Goal: Navigation & Orientation: Find specific page/section

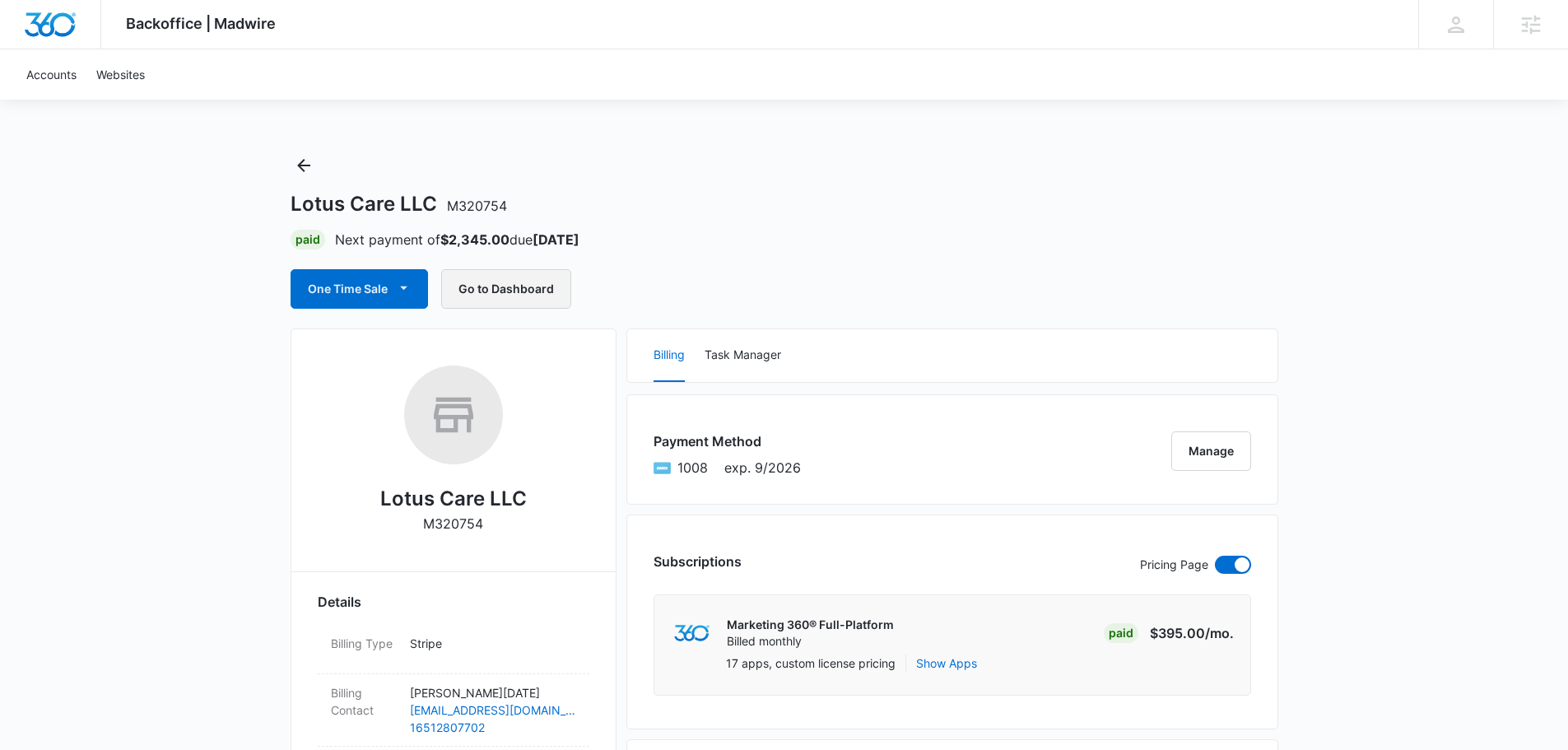
click at [532, 282] on button "Go to Dashboard" at bounding box center [506, 289] width 130 height 40
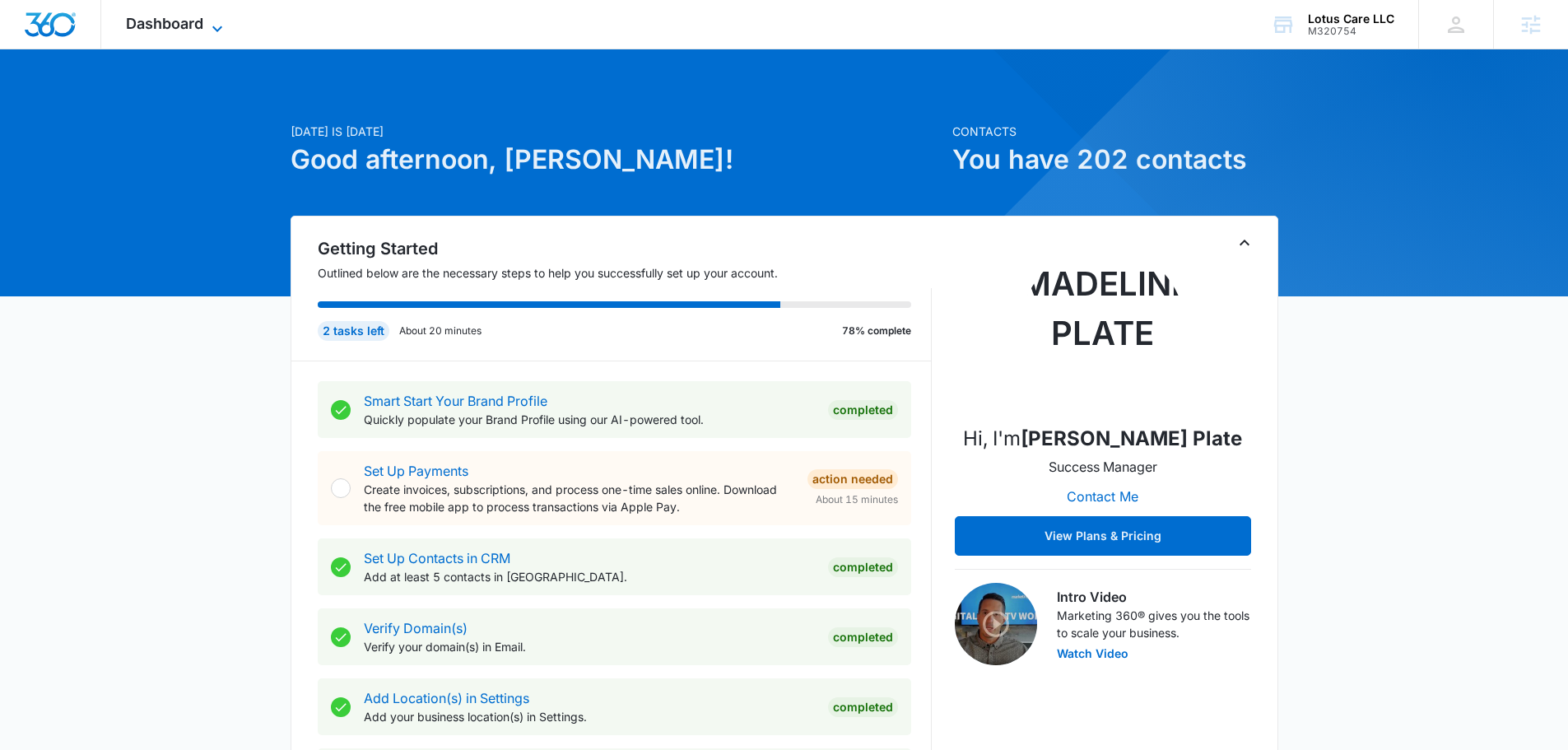
click at [215, 28] on icon at bounding box center [217, 29] width 20 height 20
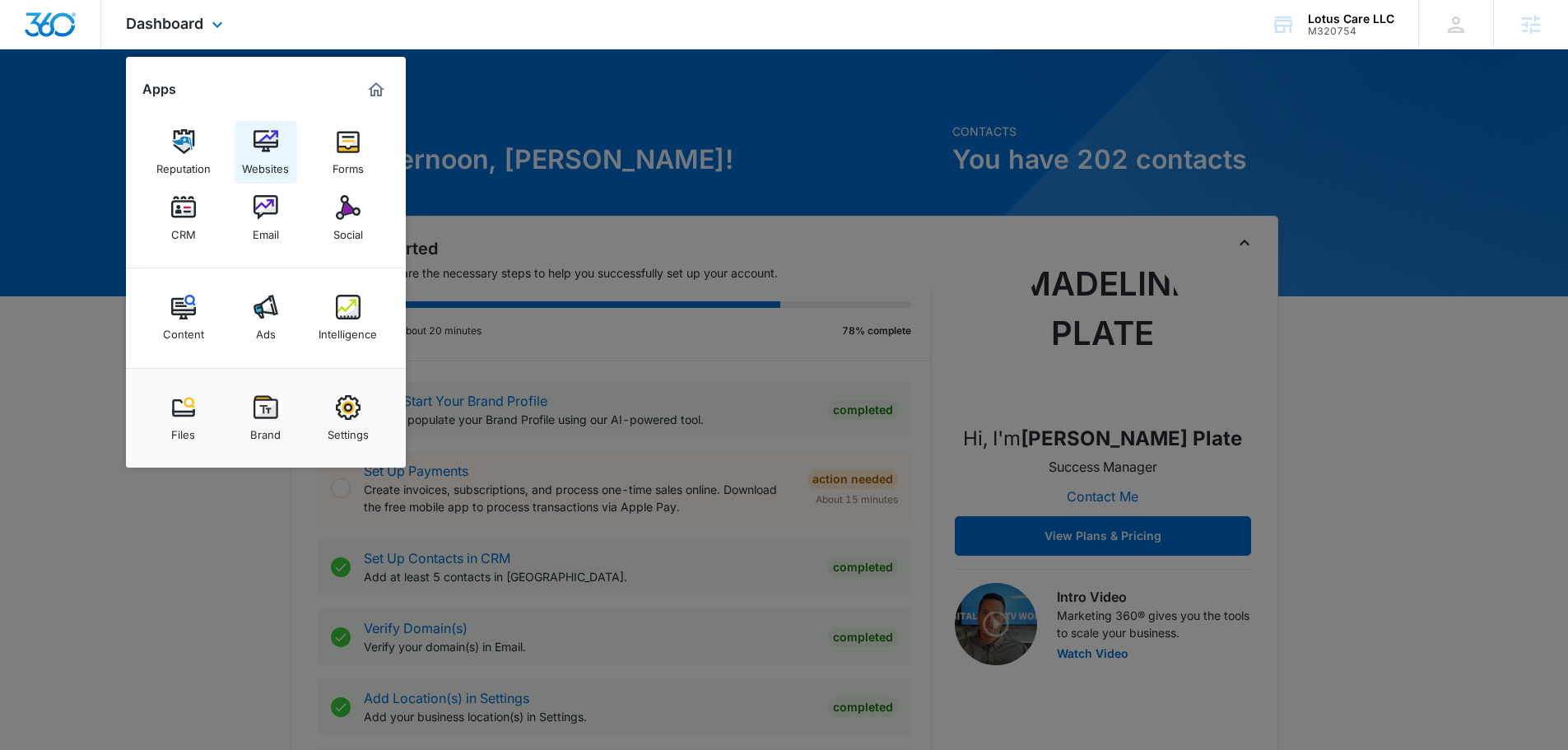
click at [269, 144] on img at bounding box center [265, 142] width 25 height 25
